Goal: Find specific page/section: Find specific page/section

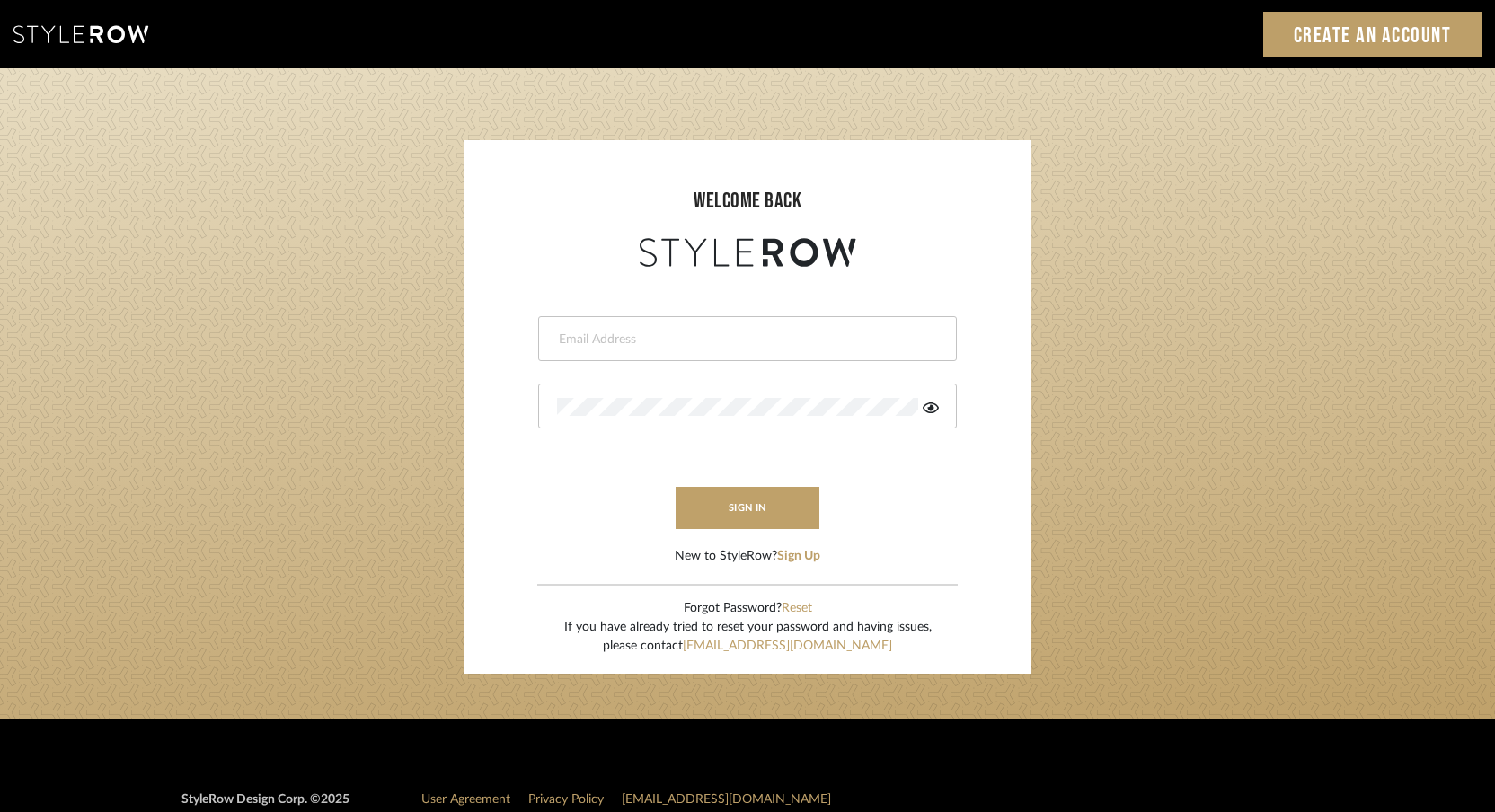
click at [647, 338] on input "email" at bounding box center [745, 339] width 376 height 18
type input "[EMAIL_ADDRESS][DOMAIN_NAME]"
drag, startPoint x: 686, startPoint y: 417, endPoint x: 515, endPoint y: 416, distance: 171.0
click at [515, 416] on form "[EMAIL_ADDRESS][DOMAIN_NAME] Authorization failed. Invalid user or password. si…" at bounding box center [748, 418] width 530 height 295
drag, startPoint x: 644, startPoint y: 393, endPoint x: 522, endPoint y: 410, distance: 123.2
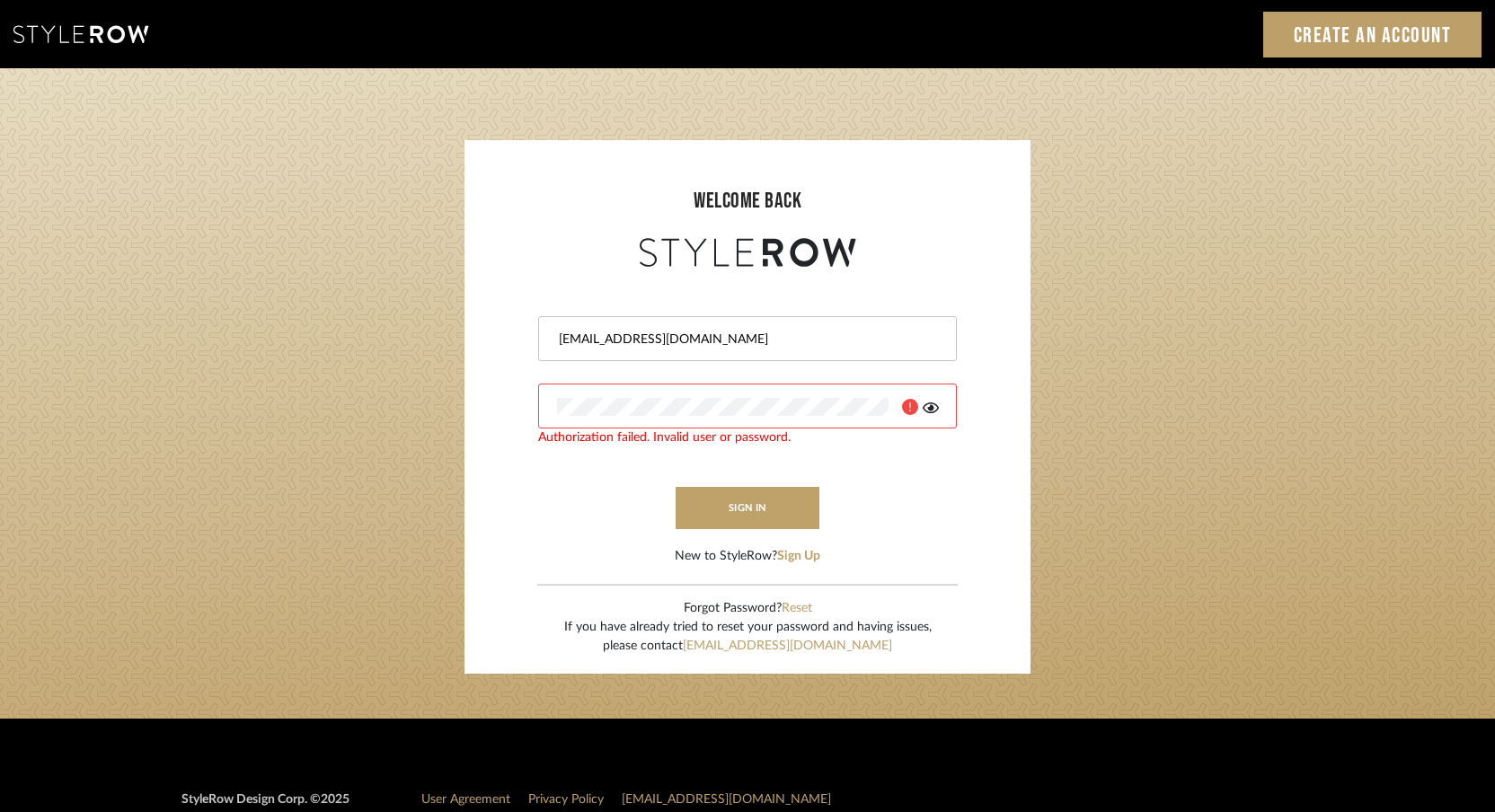
click at [521, 411] on form "[EMAIL_ADDRESS][DOMAIN_NAME] Authorization failed. Invalid user or password. si…" at bounding box center [748, 418] width 530 height 295
click at [929, 407] on icon at bounding box center [930, 407] width 16 height 11
click at [323, 402] on login-page "welcome back [EMAIL_ADDRESS][DOMAIN_NAME] Authorization failed. Invalid user or…" at bounding box center [748, 393] width 1495 height 650
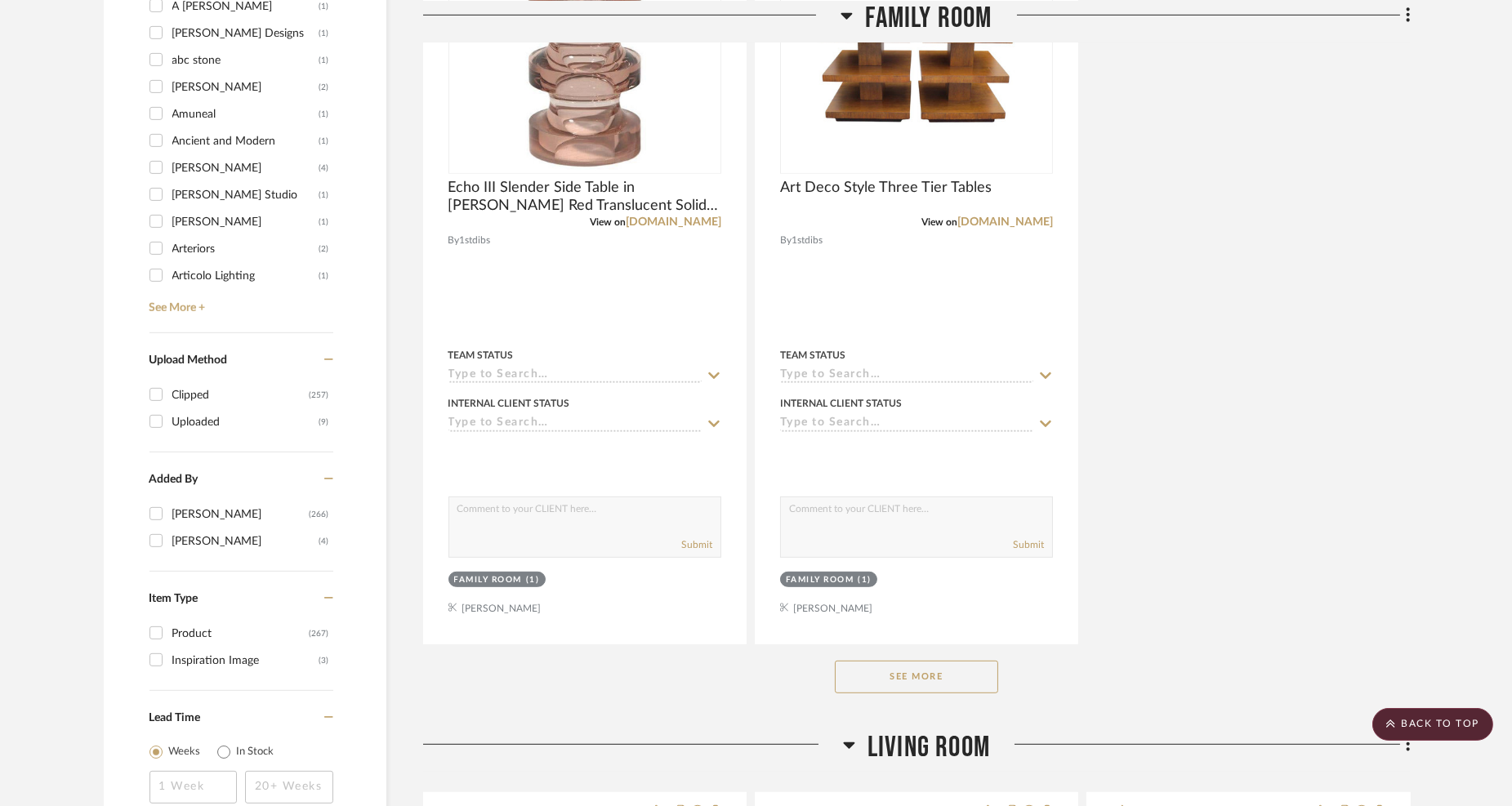
scroll to position [2087, 0]
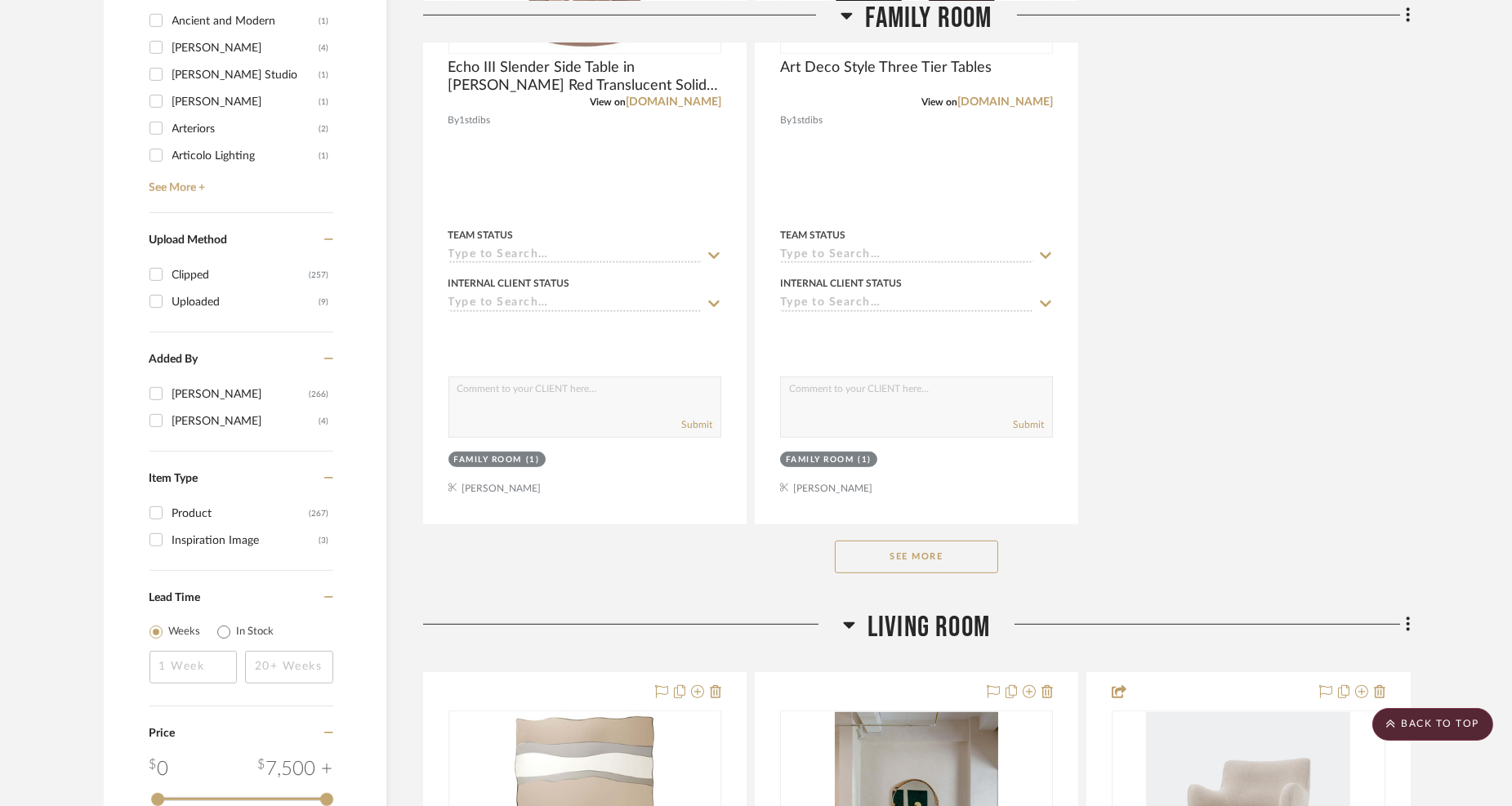
click at [884, 551] on button "See More" at bounding box center [916, 557] width 163 height 32
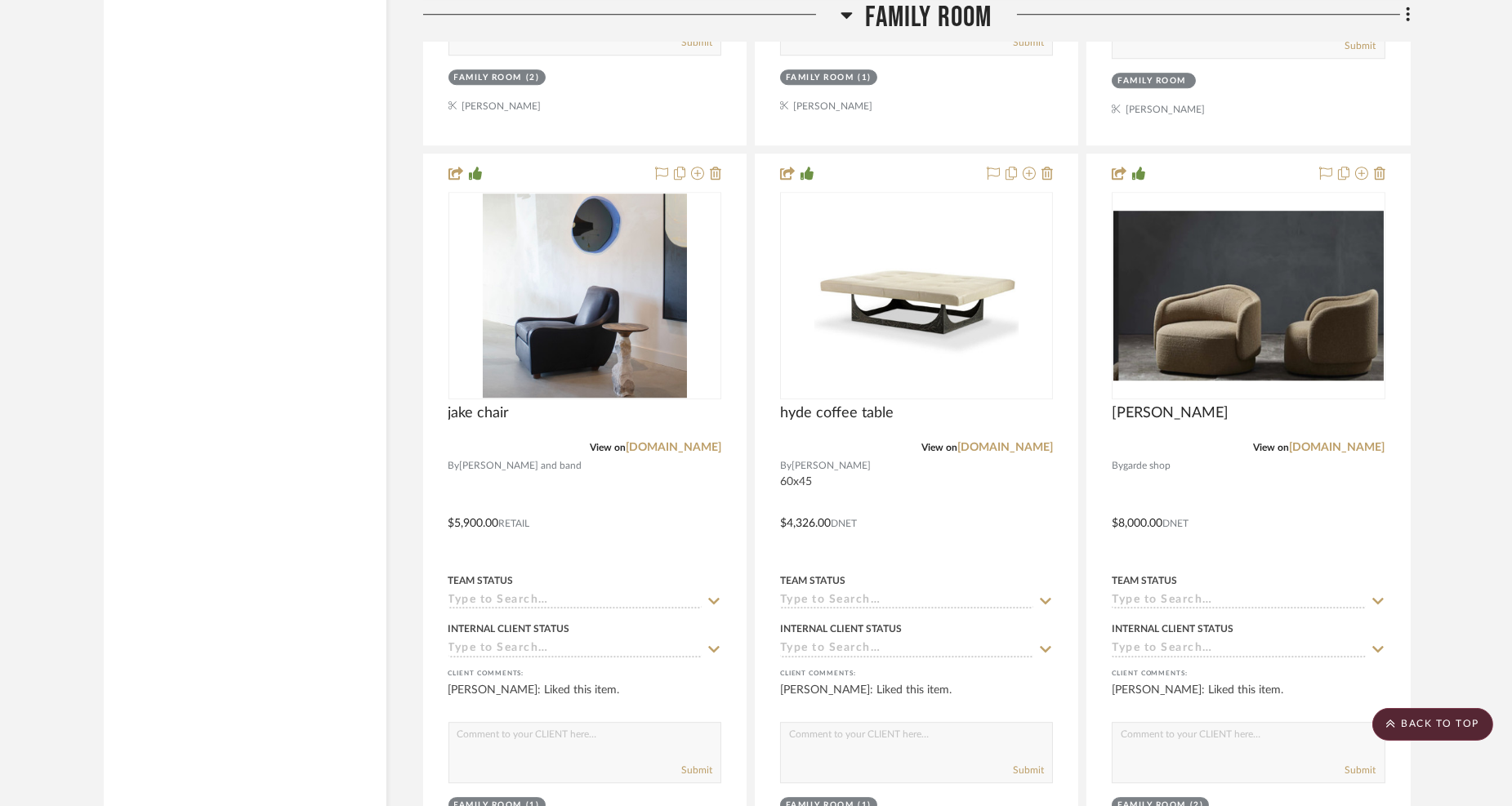
scroll to position [10528, 0]
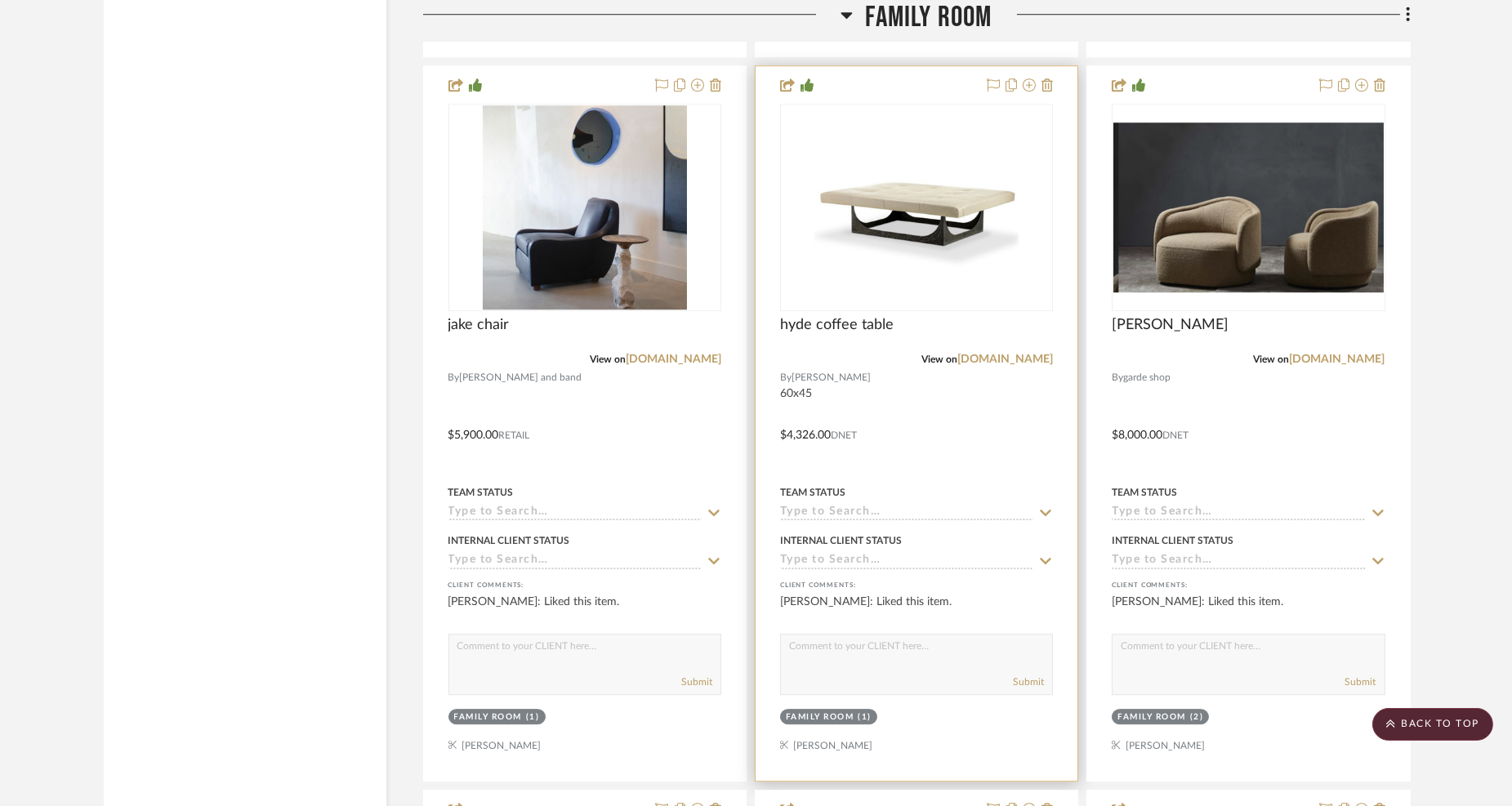
click at [1001, 391] on div at bounding box center [916, 423] width 322 height 715
click at [942, 400] on div at bounding box center [916, 423] width 322 height 715
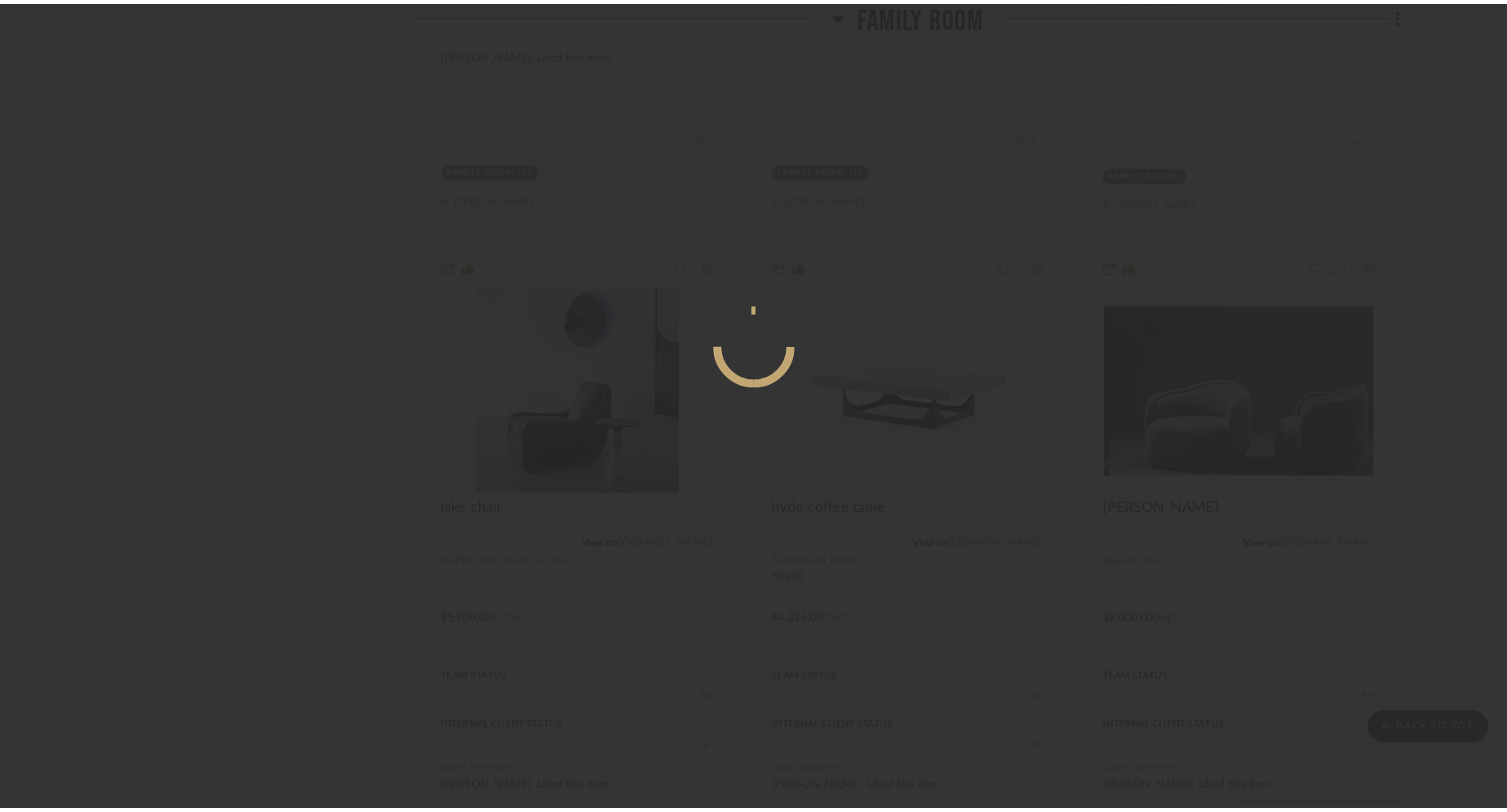
scroll to position [0, 0]
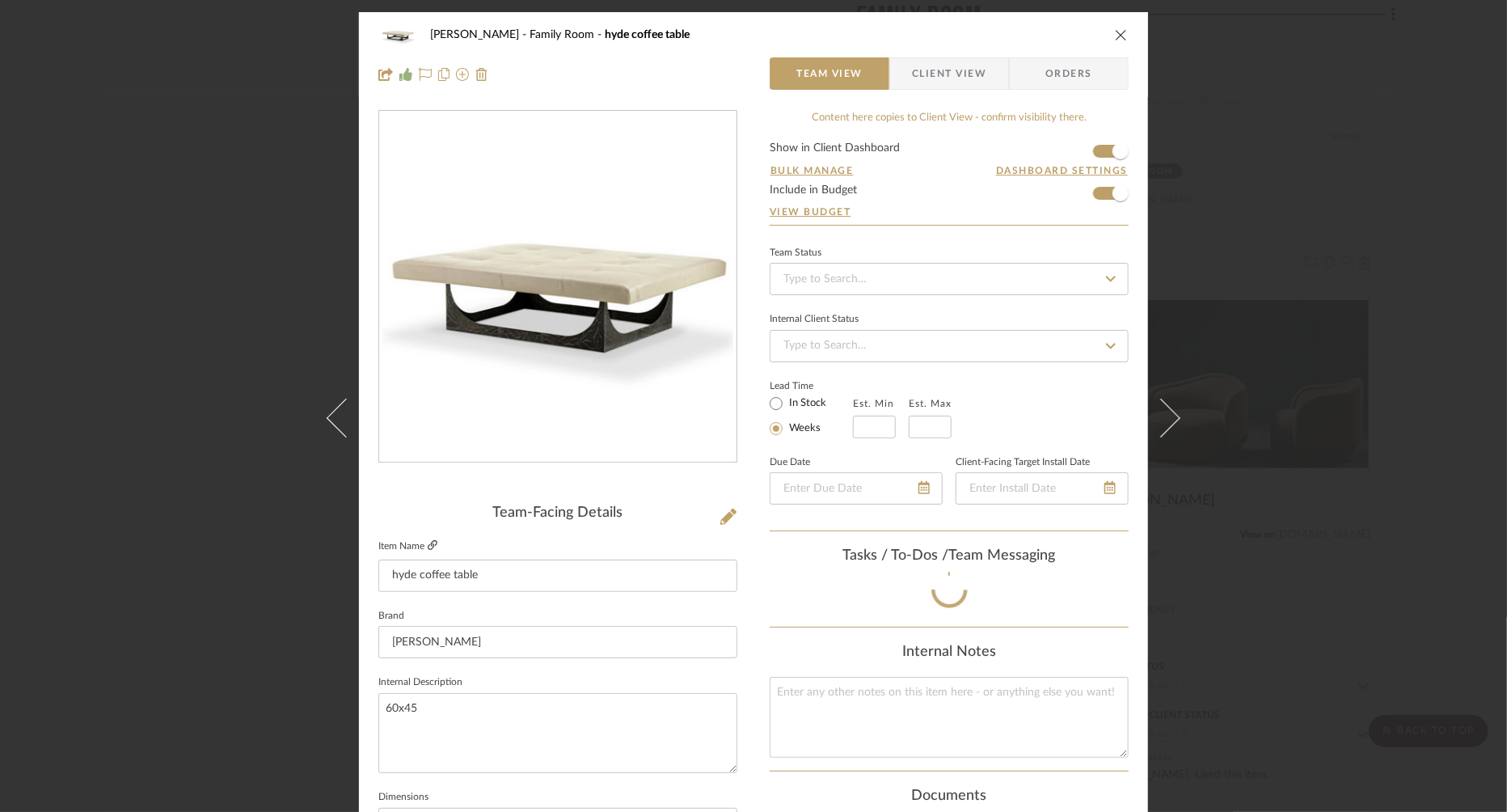
click at [430, 543] on icon at bounding box center [432, 545] width 10 height 10
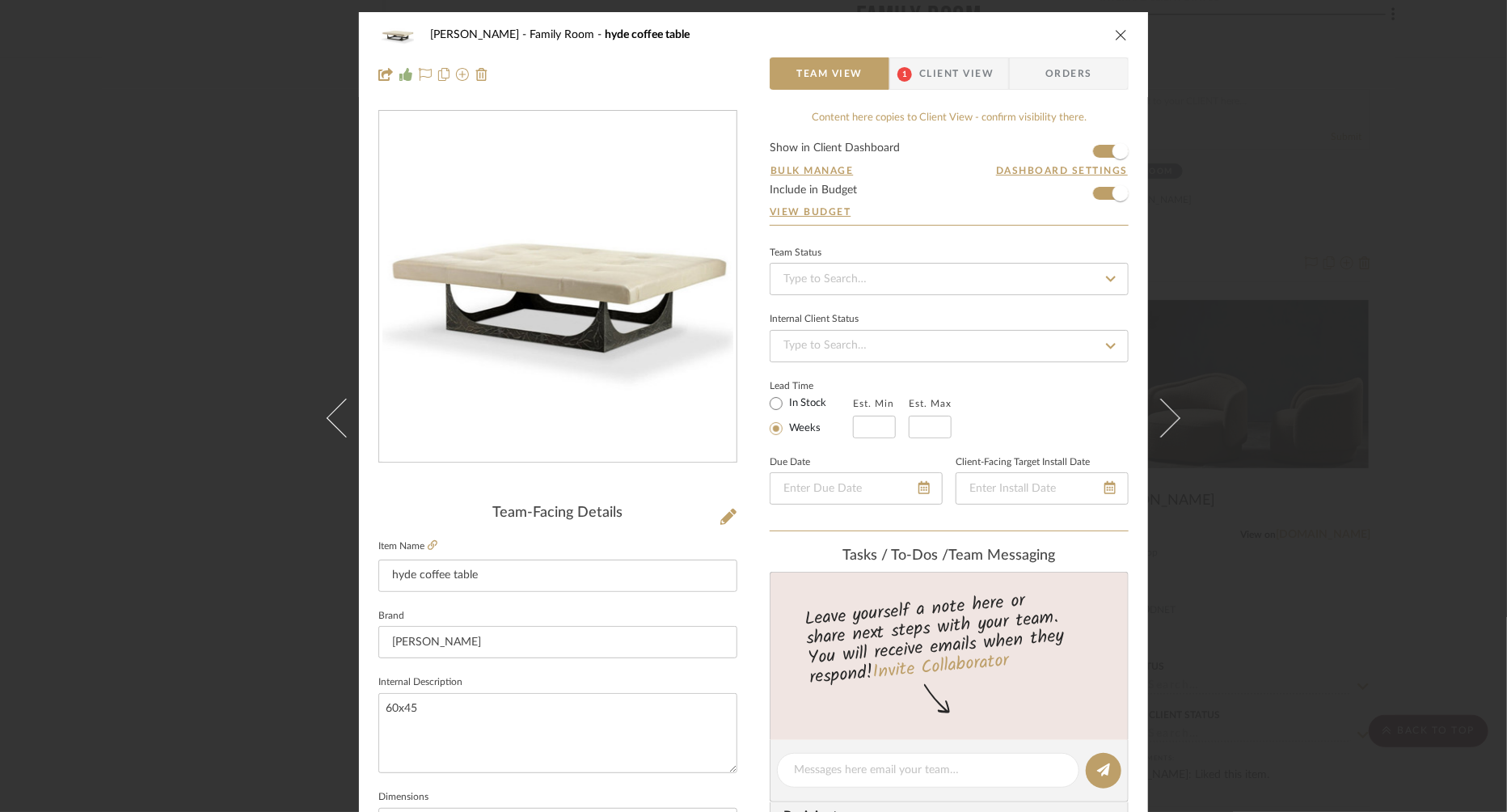
click at [1121, 36] on icon "close" at bounding box center [1121, 35] width 13 height 13
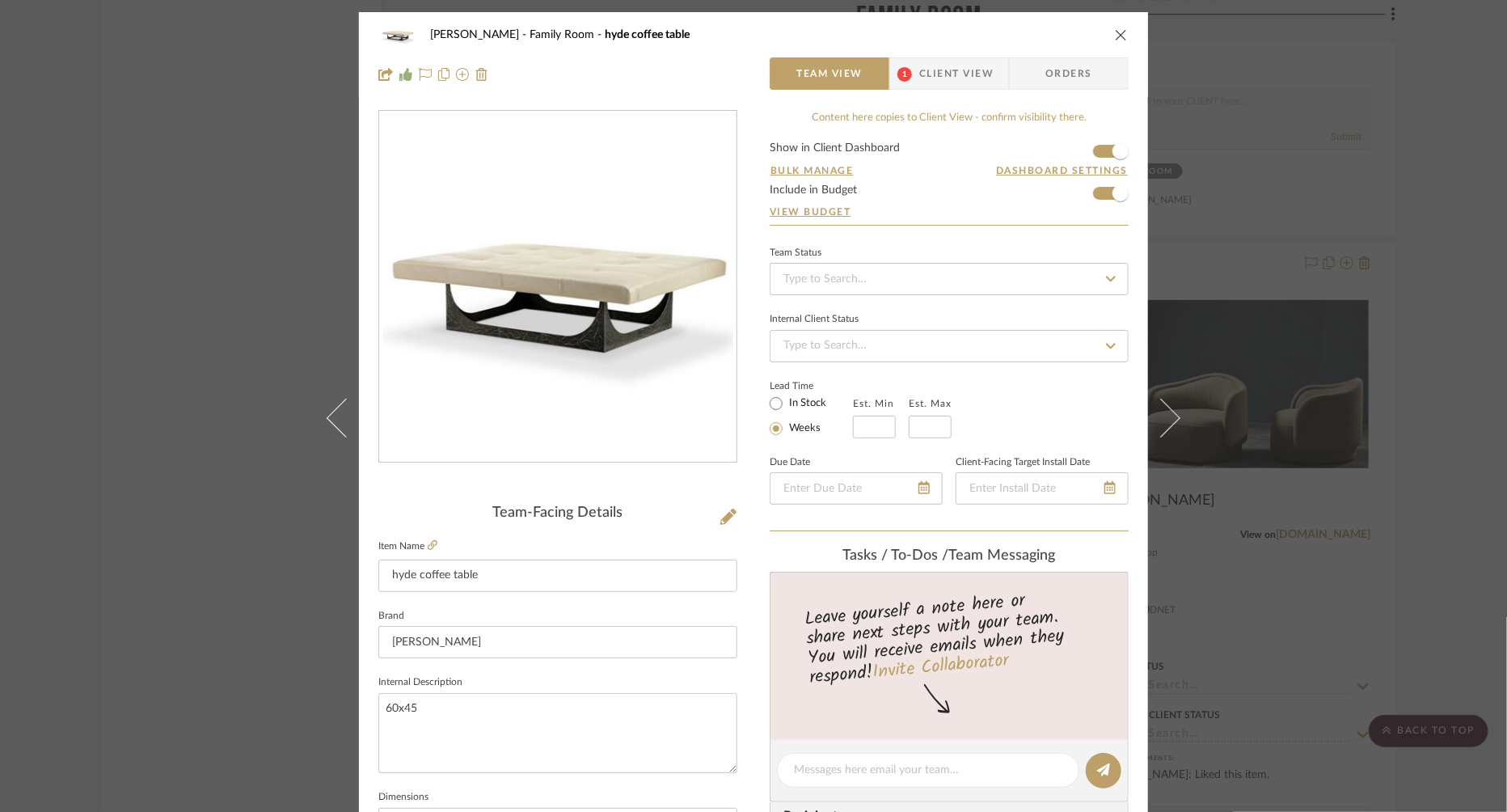
click at [1119, 35] on icon "close" at bounding box center [1121, 35] width 13 height 13
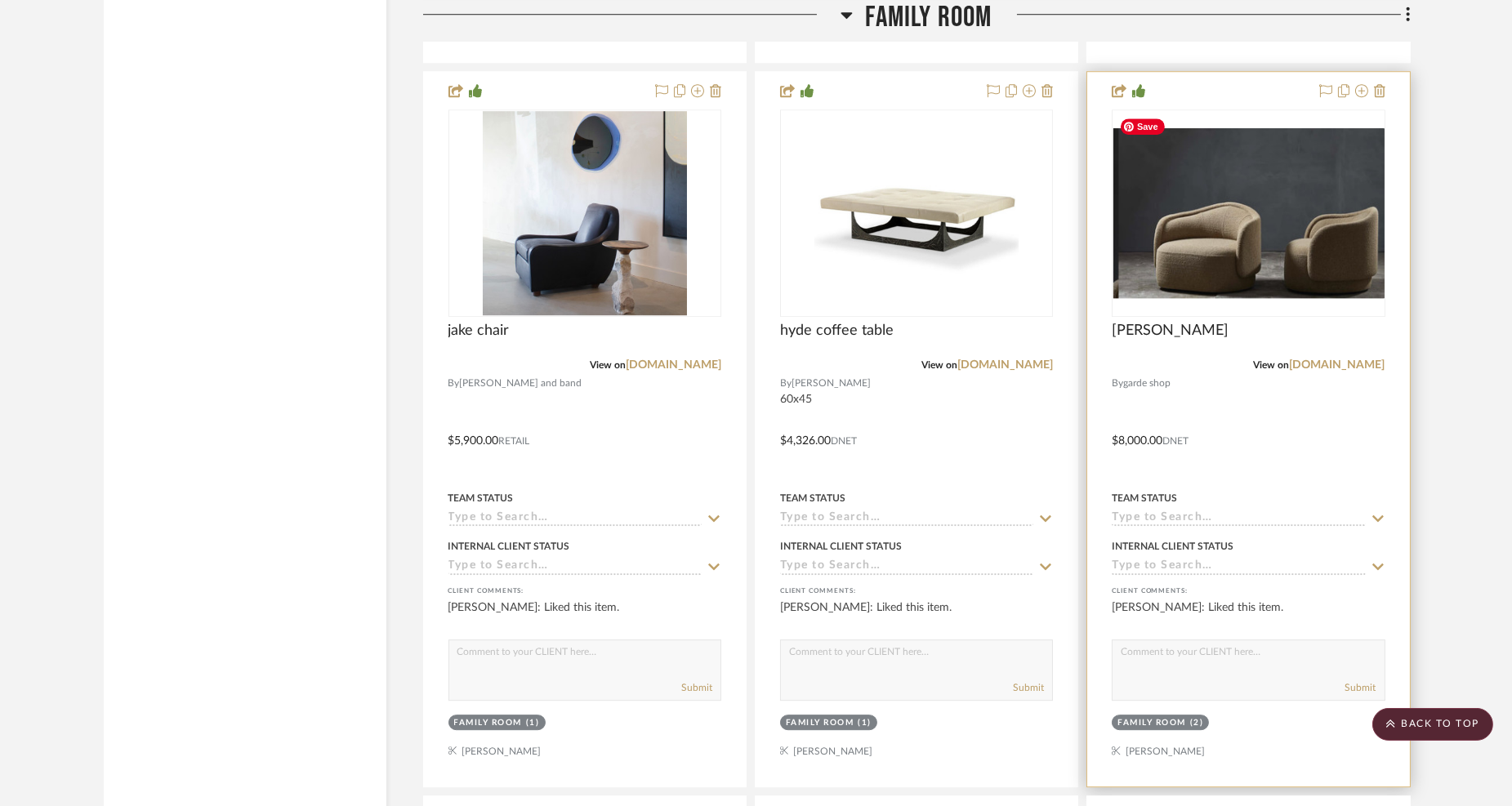
scroll to position [10528, 0]
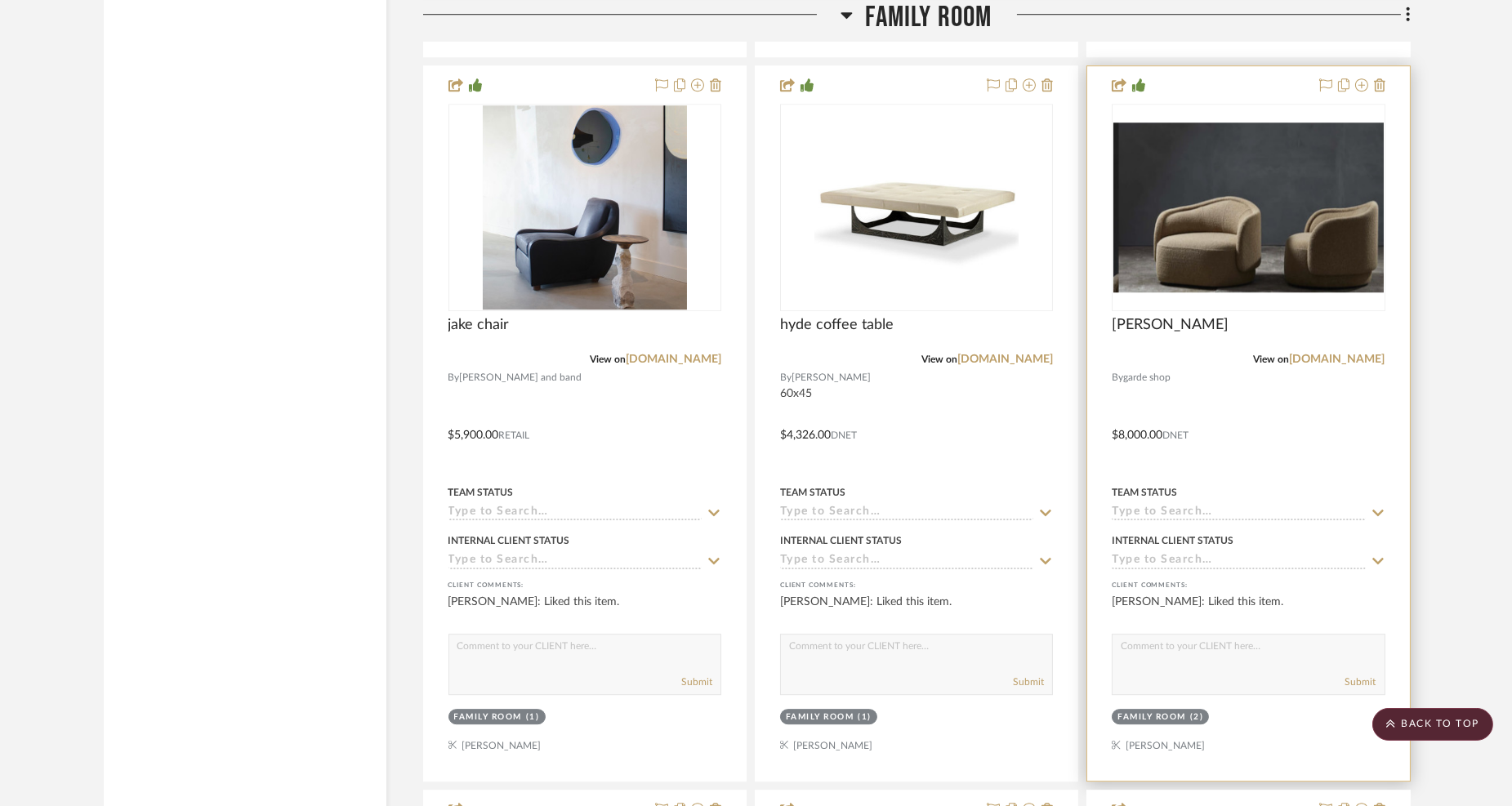
click at [1229, 316] on div "Pia" at bounding box center [1248, 334] width 273 height 36
click at [1223, 271] on img "0" at bounding box center [1248, 208] width 270 height 170
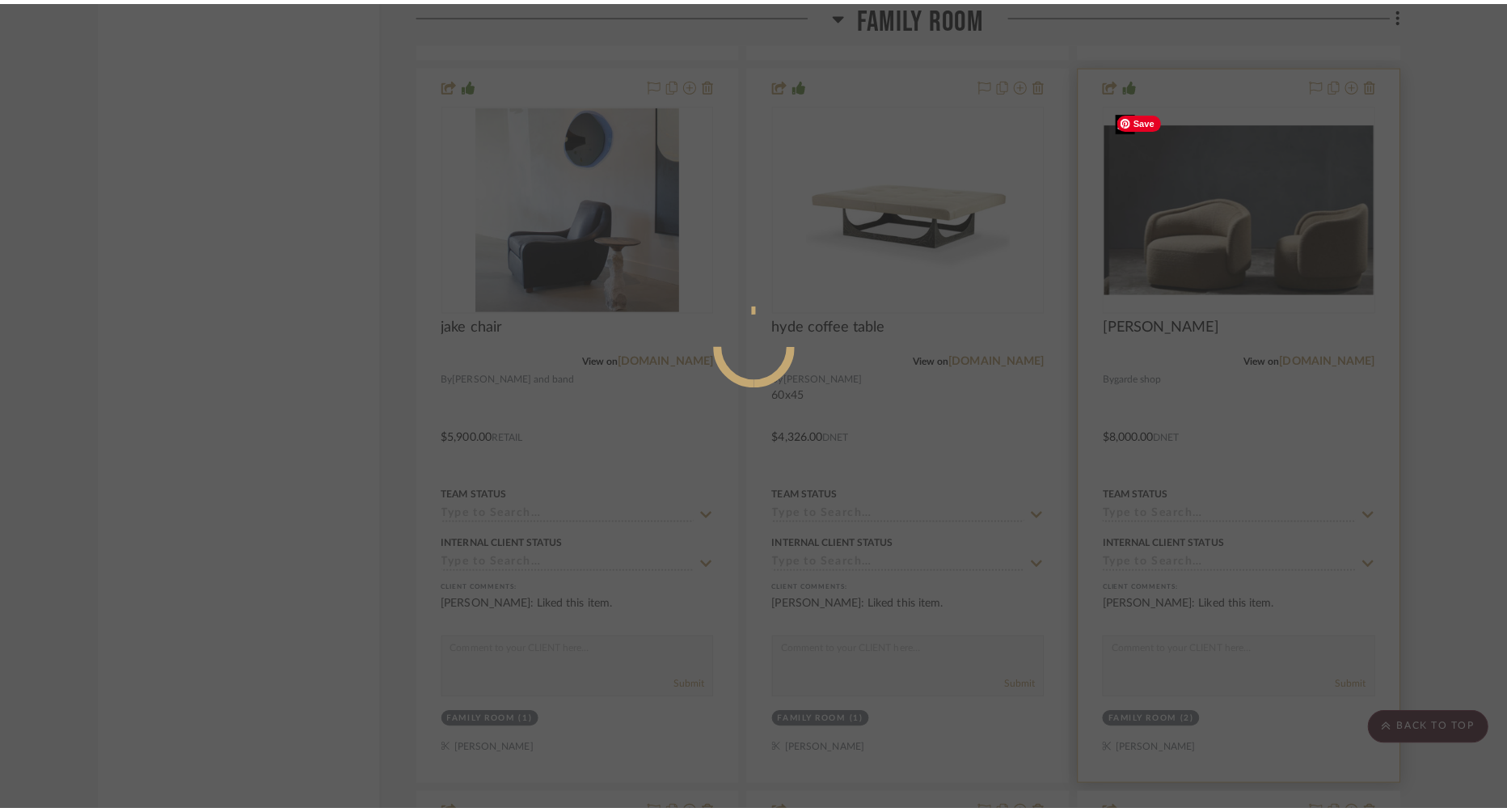
scroll to position [0, 0]
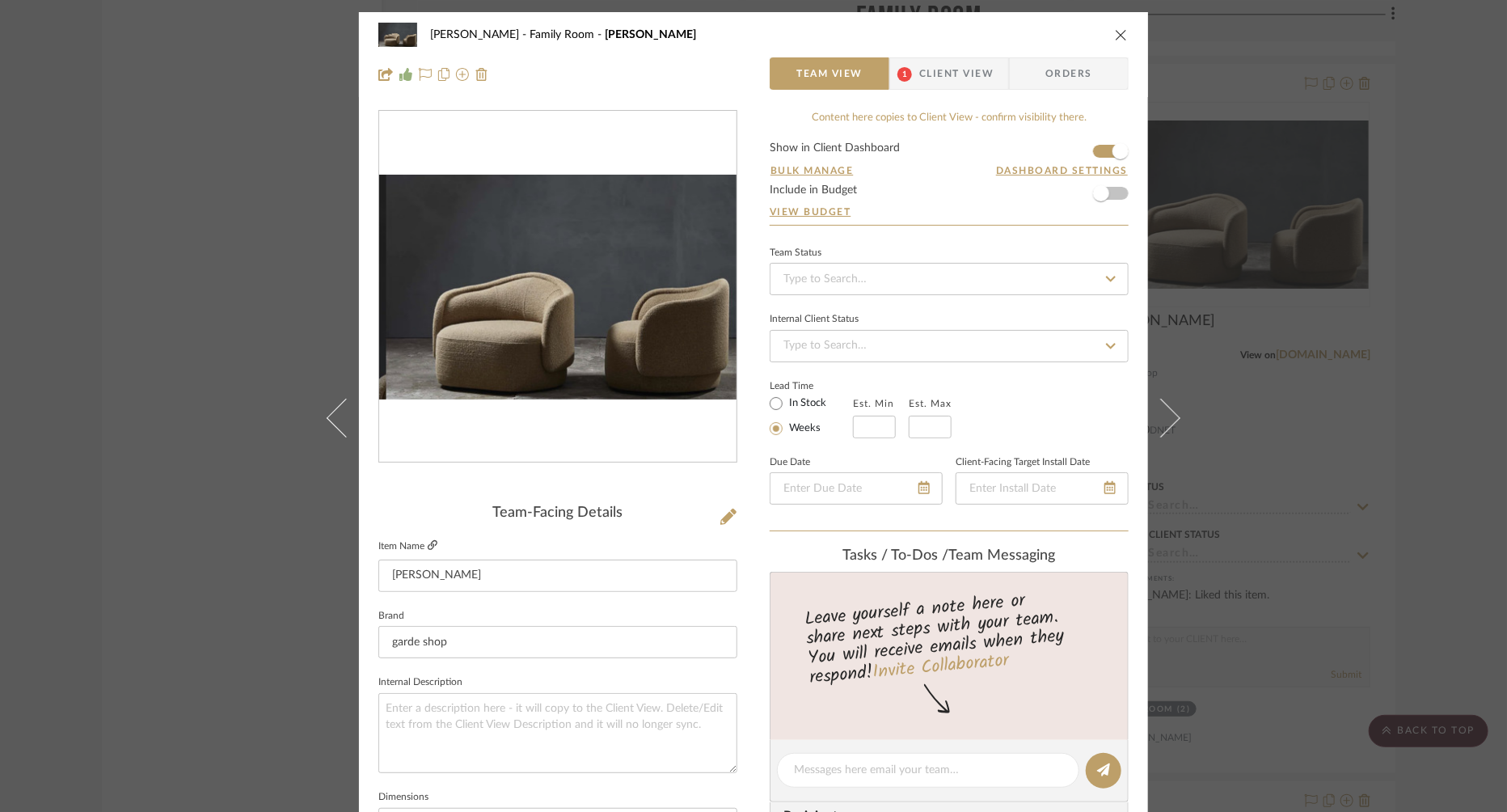
click at [431, 543] on icon at bounding box center [432, 545] width 10 height 10
click at [1115, 36] on icon "close" at bounding box center [1121, 35] width 13 height 13
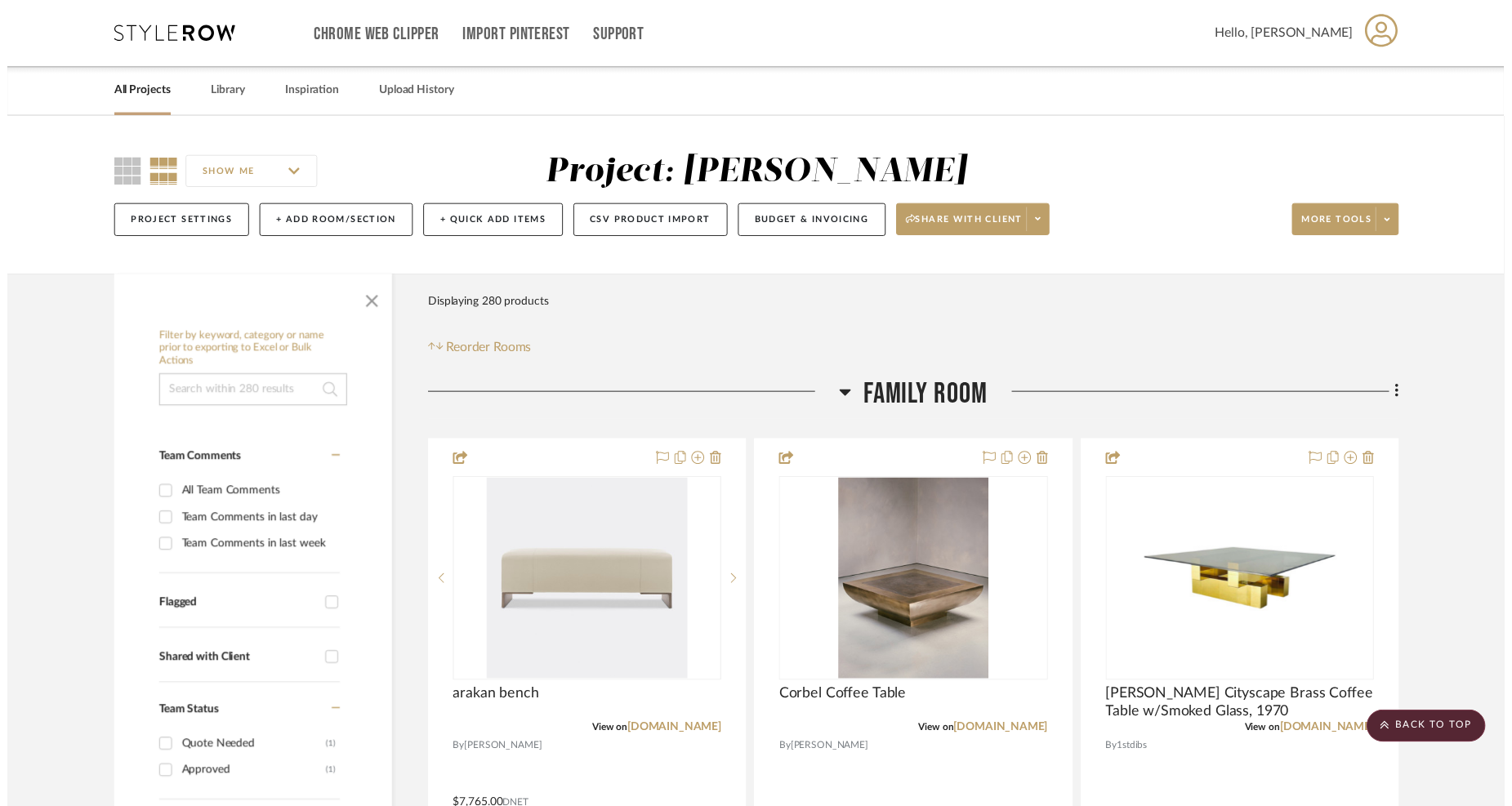
scroll to position [10528, 0]
